Goal: Navigation & Orientation: Understand site structure

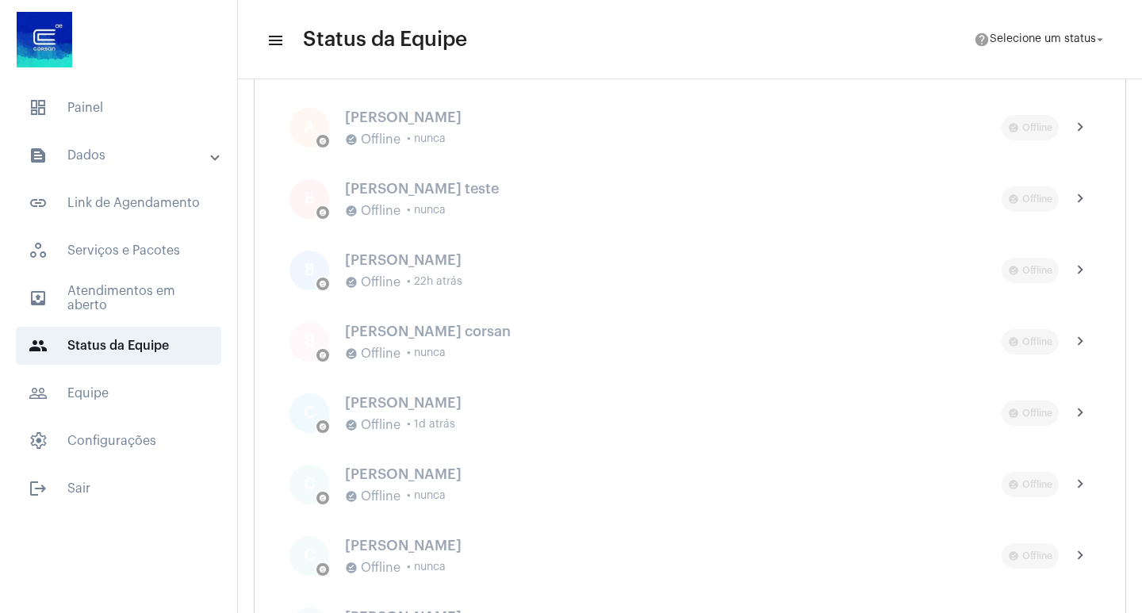
scroll to position [1677, 0]
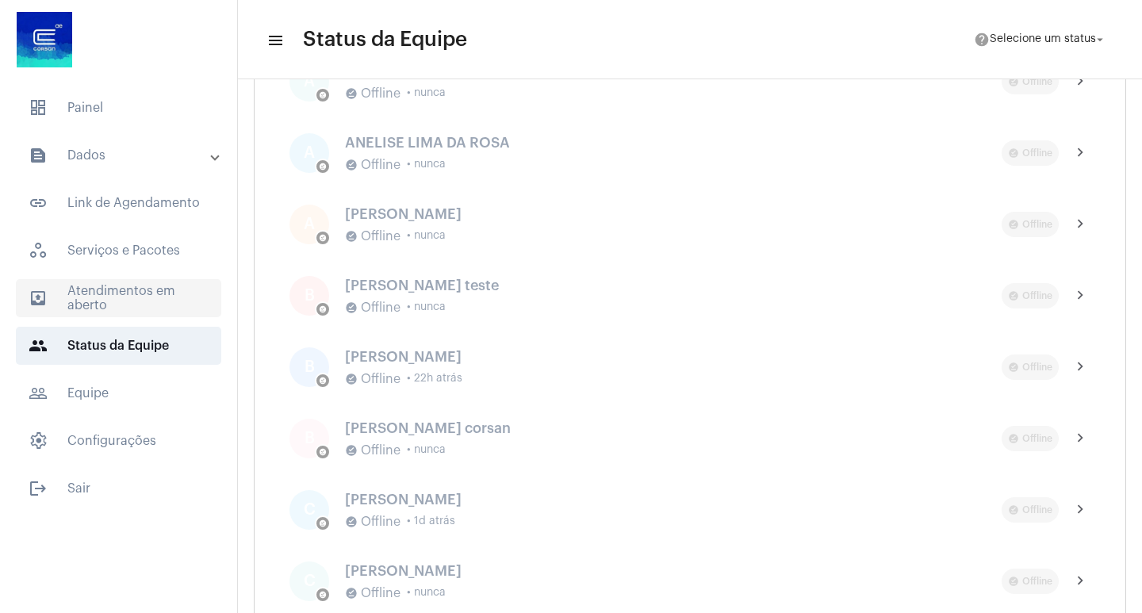
click at [113, 303] on span "outbox_outline Atendimentos em aberto" at bounding box center [118, 298] width 205 height 38
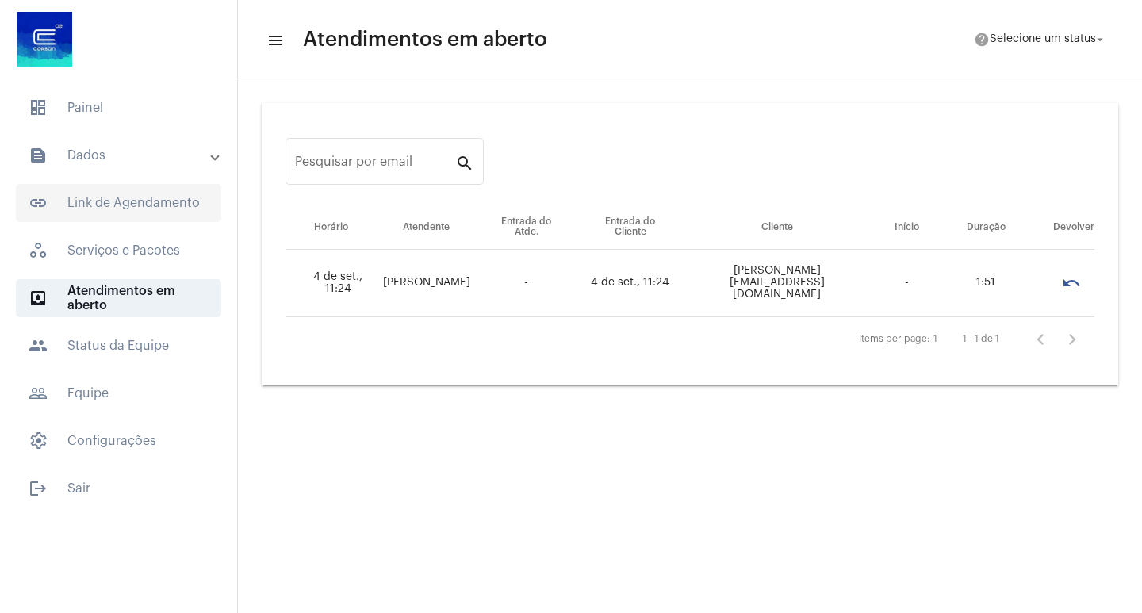
click at [131, 203] on span "link_outlined Link de Agendamento" at bounding box center [118, 203] width 205 height 38
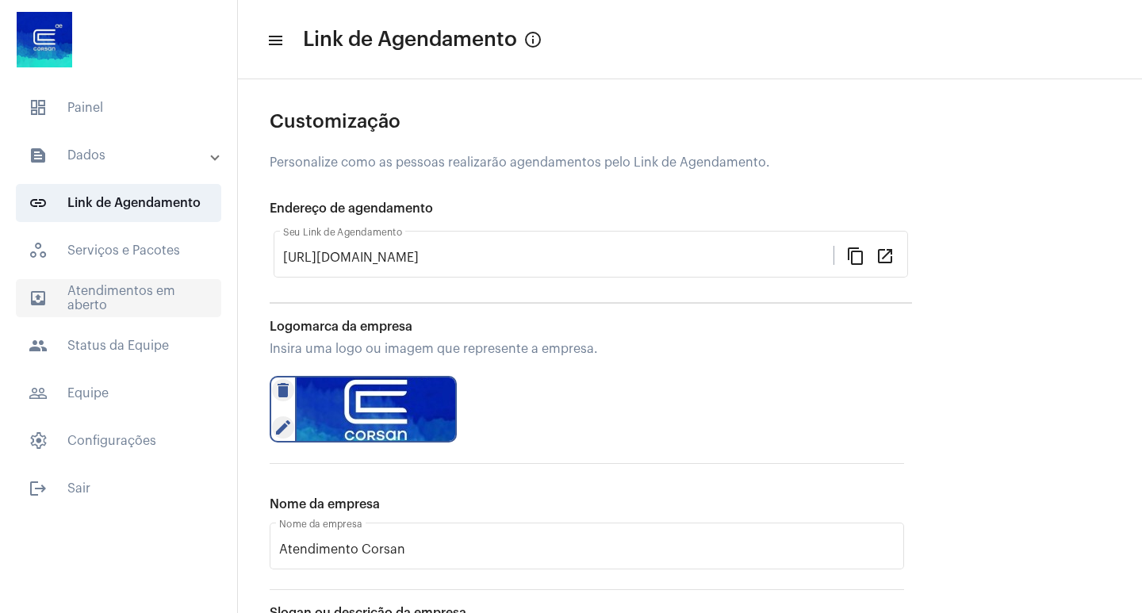
click at [154, 306] on span "outbox_outline Atendimentos em aberto" at bounding box center [118, 298] width 205 height 38
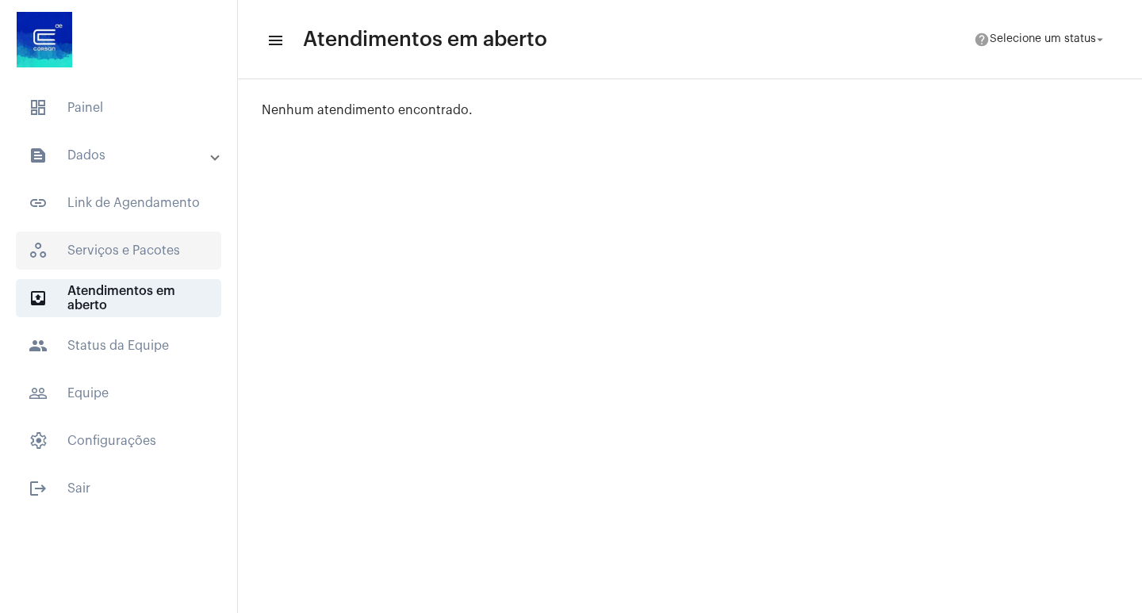
click at [113, 235] on span "workspaces_outlined Serviços e Pacotes" at bounding box center [118, 250] width 205 height 38
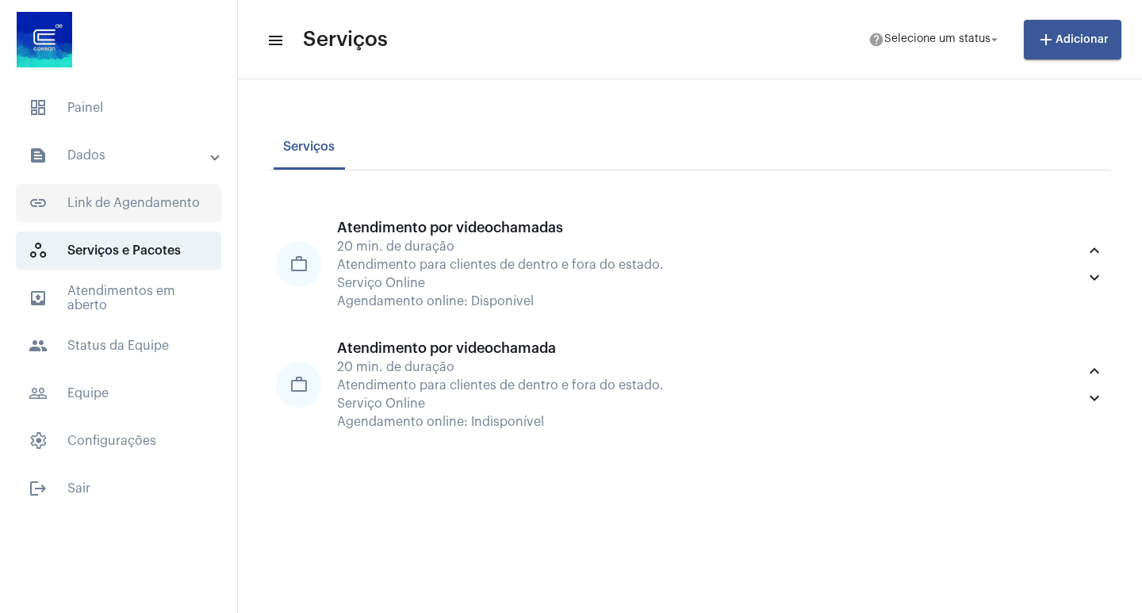
click at [100, 198] on span "link_outlined Link de Agendamento" at bounding box center [118, 203] width 205 height 38
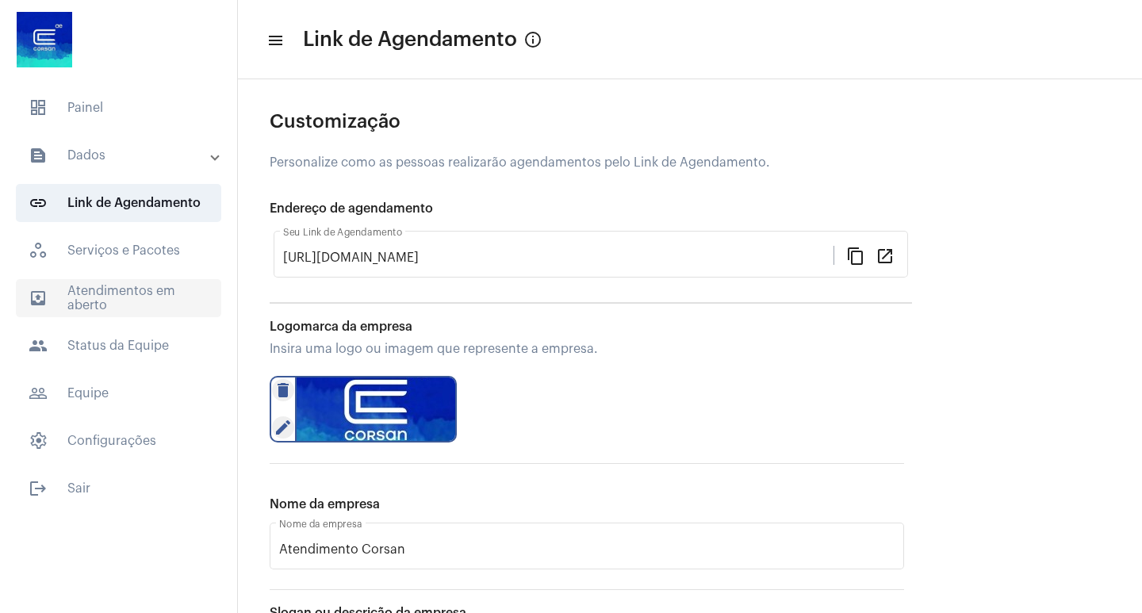
click at [82, 305] on span "outbox_outline Atendimentos em aberto" at bounding box center [118, 298] width 205 height 38
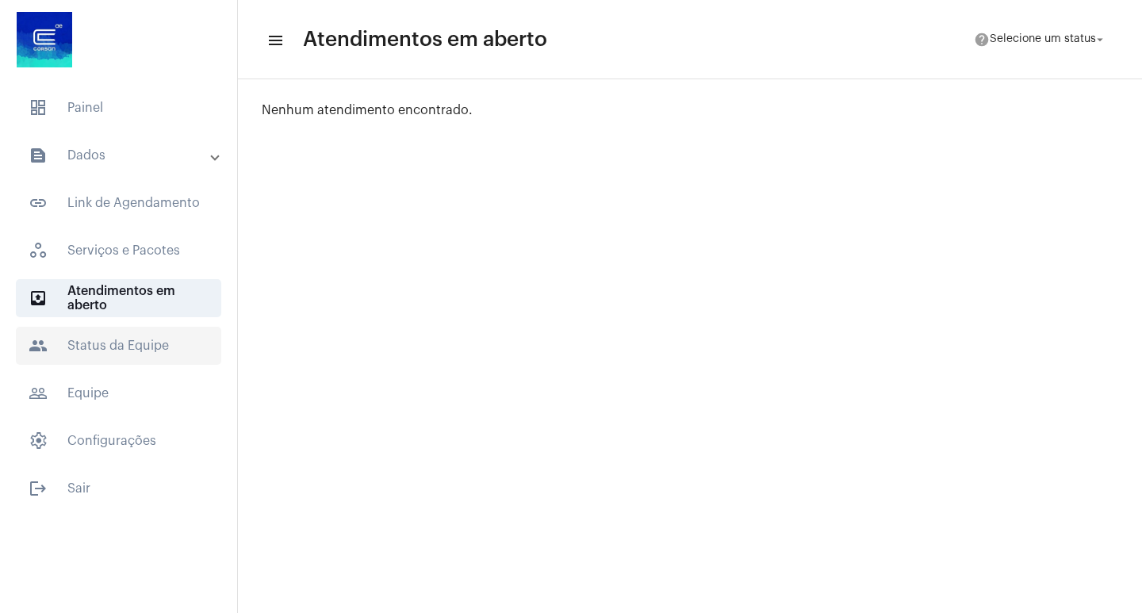
click at [97, 342] on span "people Status da Equipe" at bounding box center [118, 346] width 205 height 38
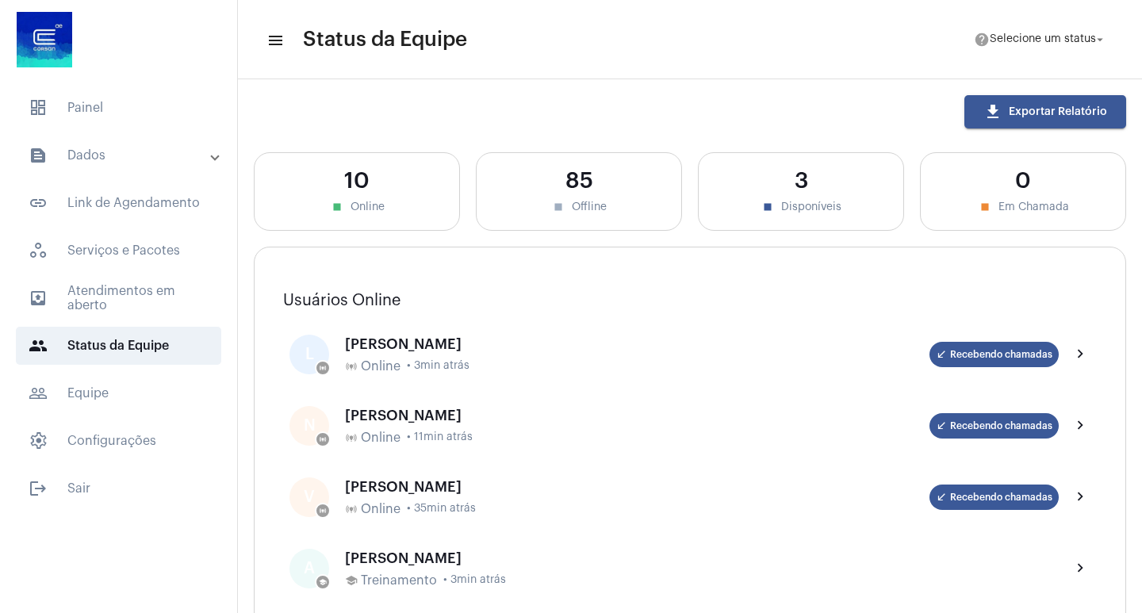
click at [1017, 185] on div "0" at bounding box center [1022, 181] width 173 height 25
click at [817, 187] on div "3" at bounding box center [800, 181] width 173 height 25
click at [68, 316] on span "outbox_outline Atendimentos em aberto" at bounding box center [118, 298] width 205 height 38
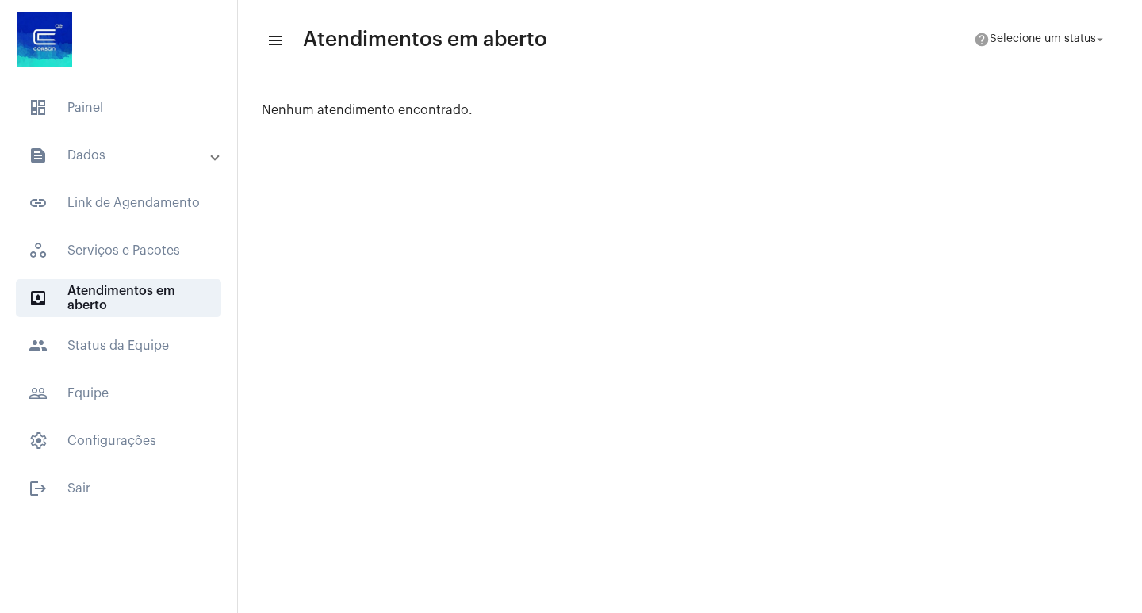
click at [570, 220] on mat-sidenav-content "menu Atendimentos em aberto help Selecione um status arrow_drop_down Pesquisar …" at bounding box center [690, 306] width 904 height 613
